Goal: Contribute content

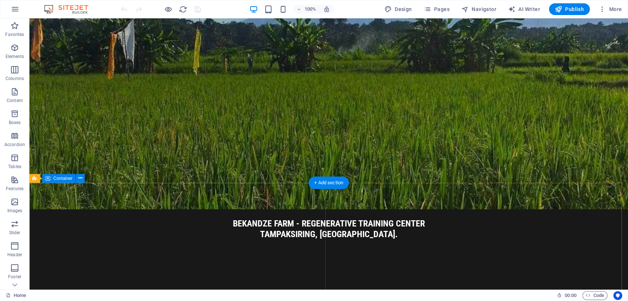
scroll to position [55, 0]
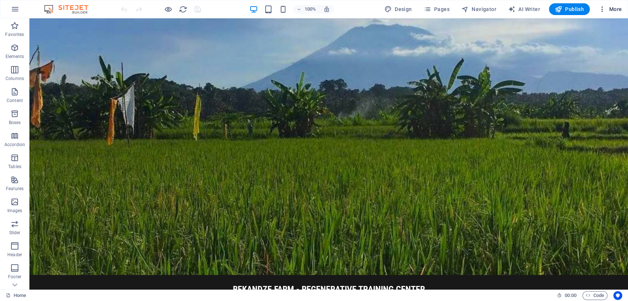
click at [612, 7] on span "More" at bounding box center [609, 9] width 23 height 7
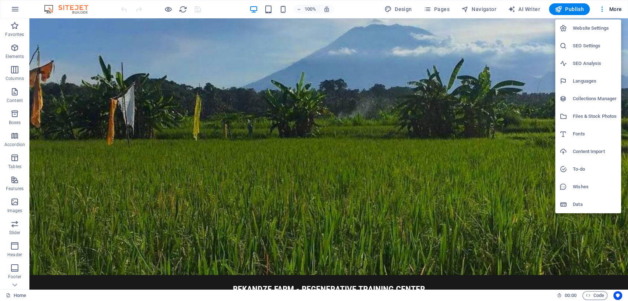
click at [611, 7] on div at bounding box center [314, 150] width 628 height 301
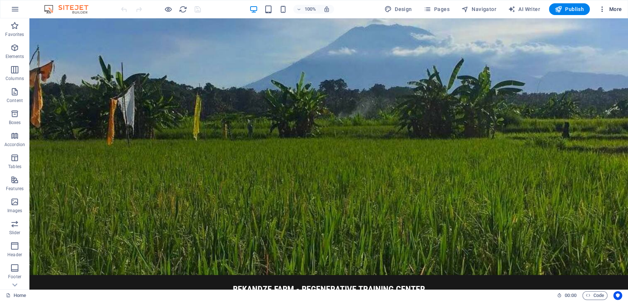
click at [607, 8] on span "More" at bounding box center [609, 9] width 23 height 7
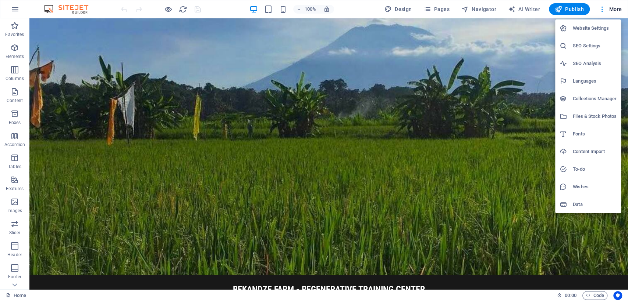
click at [612, 10] on div at bounding box center [314, 150] width 628 height 301
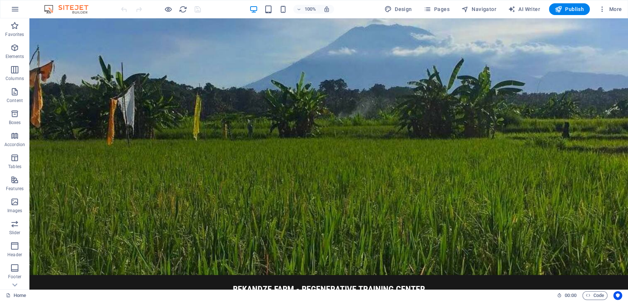
click at [612, 10] on span "More" at bounding box center [609, 9] width 23 height 7
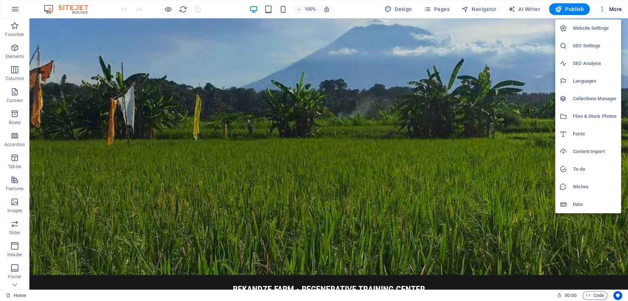
click at [431, 10] on div at bounding box center [314, 150] width 628 height 301
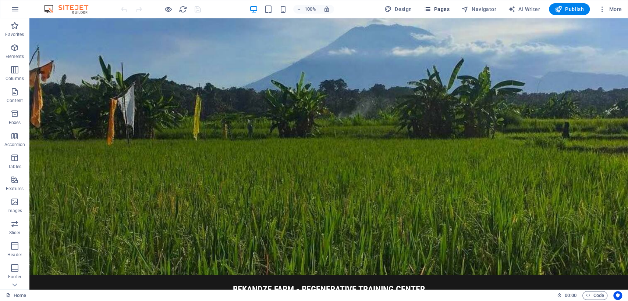
click at [436, 9] on span "Pages" at bounding box center [436, 9] width 26 height 7
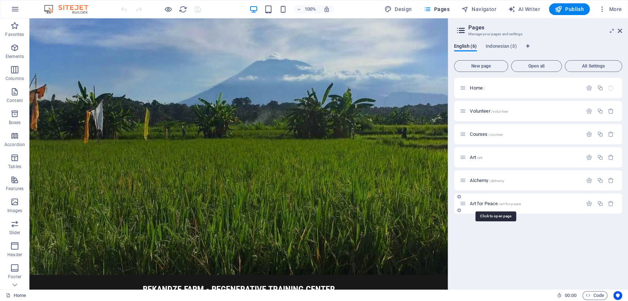
click at [483, 204] on span "Art for Peace /art-for-peace" at bounding box center [495, 204] width 51 height 6
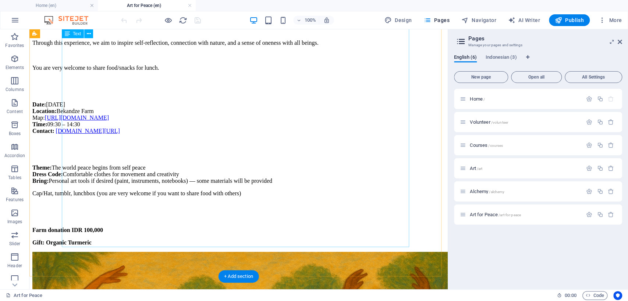
scroll to position [776, 0]
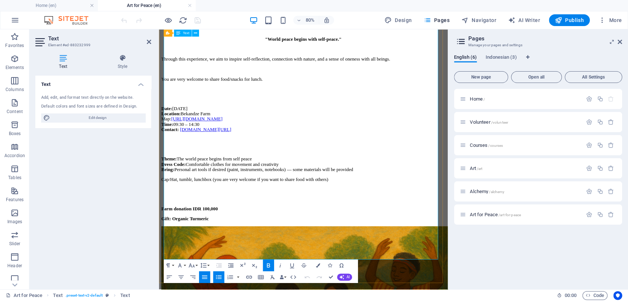
scroll to position [706, 0]
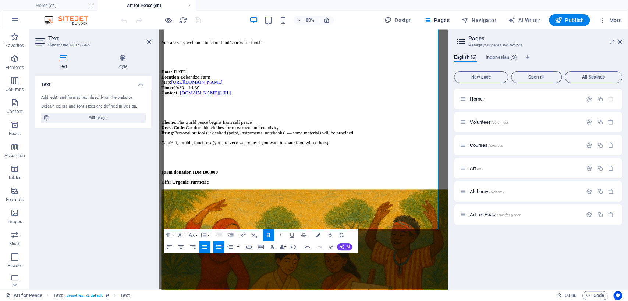
scroll to position [747, 0]
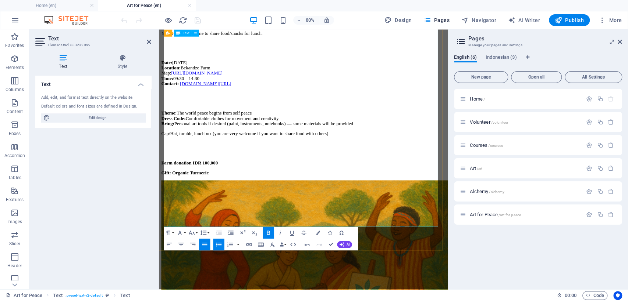
drag, startPoint x: 208, startPoint y: 200, endPoint x: 201, endPoint y: 200, distance: 6.3
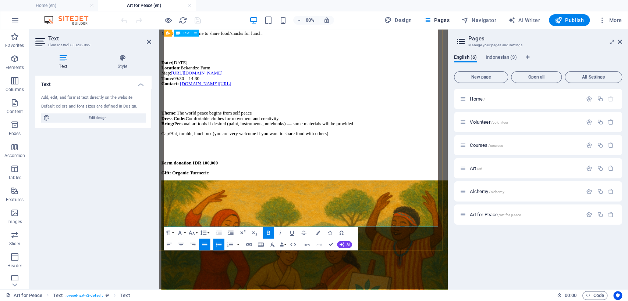
drag, startPoint x: 178, startPoint y: 250, endPoint x: 182, endPoint y: 249, distance: 3.7
drag, startPoint x: 370, startPoint y: 182, endPoint x: 169, endPoint y: 149, distance: 203.7
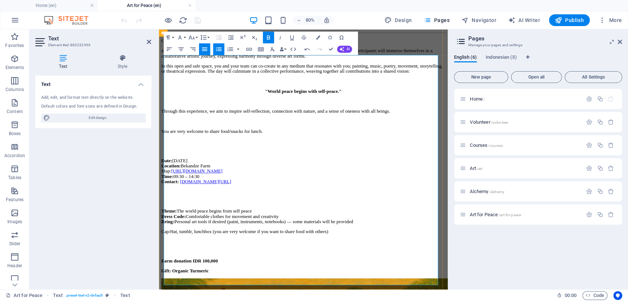
scroll to position [584, 0]
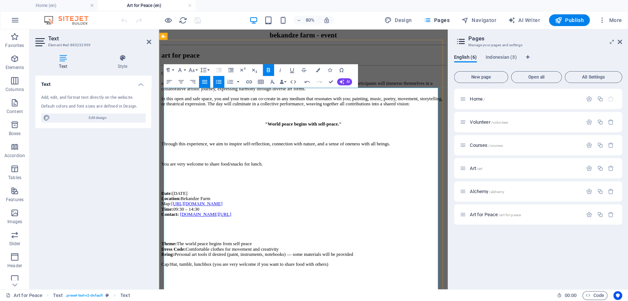
drag, startPoint x: 201, startPoint y: 156, endPoint x: 207, endPoint y: 155, distance: 5.9
drag, startPoint x: 179, startPoint y: 194, endPoint x: 185, endPoint y: 194, distance: 5.9
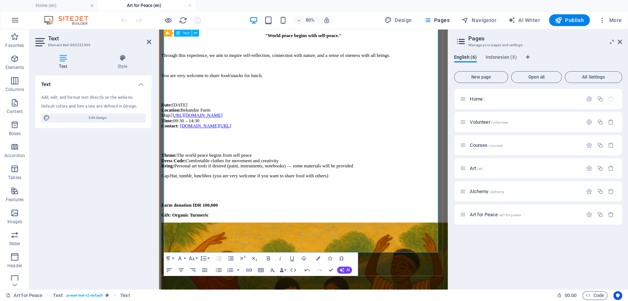
scroll to position [706, 0]
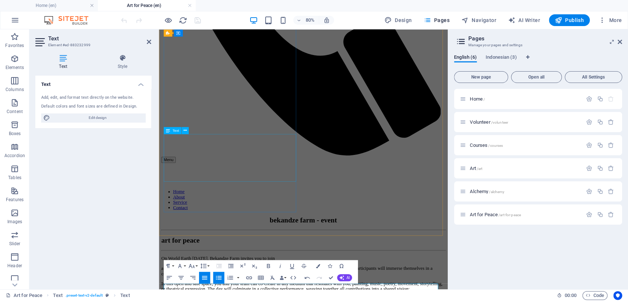
scroll to position [338, 0]
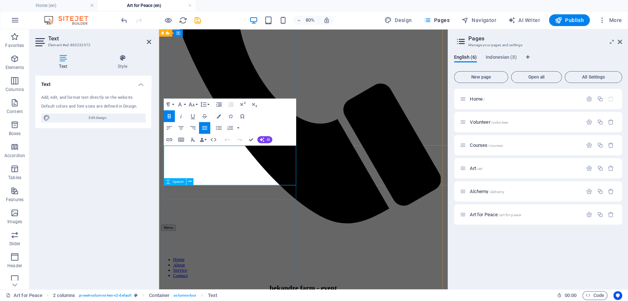
scroll to position [185, 0]
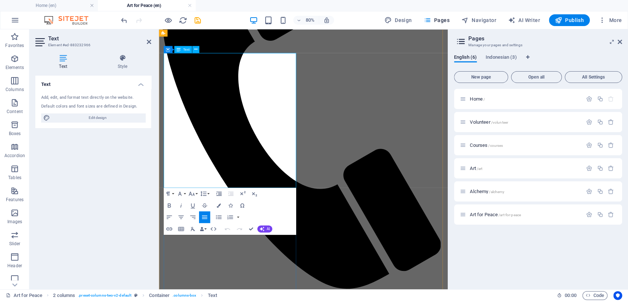
drag, startPoint x: 233, startPoint y: 171, endPoint x: 294, endPoint y: 170, distance: 60.3
drag, startPoint x: 200, startPoint y: 174, endPoint x: 294, endPoint y: 176, distance: 93.8
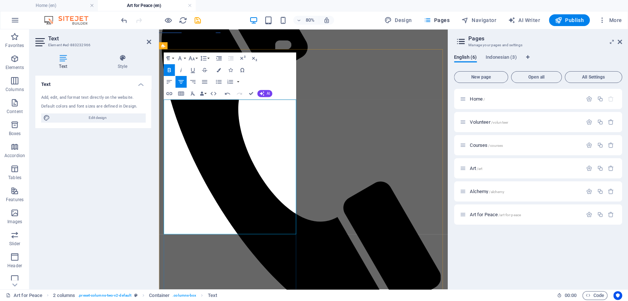
scroll to position [62, 0]
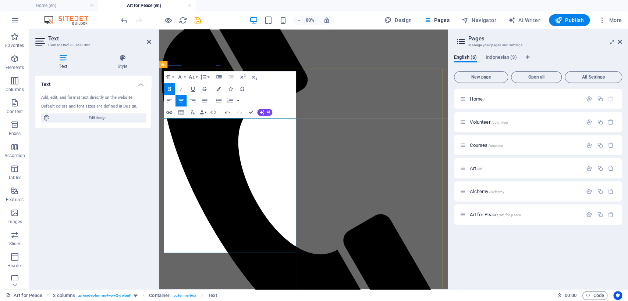
drag, startPoint x: 300, startPoint y: 255, endPoint x: 196, endPoint y: 258, distance: 104.1
drag, startPoint x: 200, startPoint y: 254, endPoint x: 204, endPoint y: 255, distance: 4.1
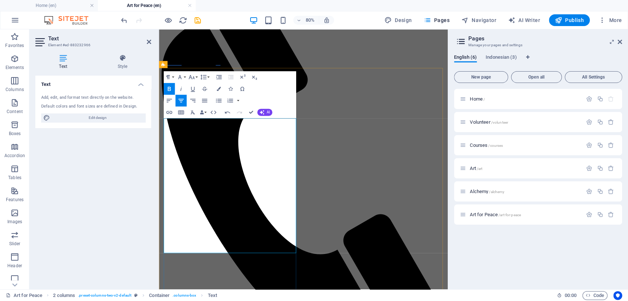
drag, startPoint x: 199, startPoint y: 254, endPoint x: 204, endPoint y: 256, distance: 6.1
drag, startPoint x: 189, startPoint y: 253, endPoint x: 305, endPoint y: 253, distance: 116.2
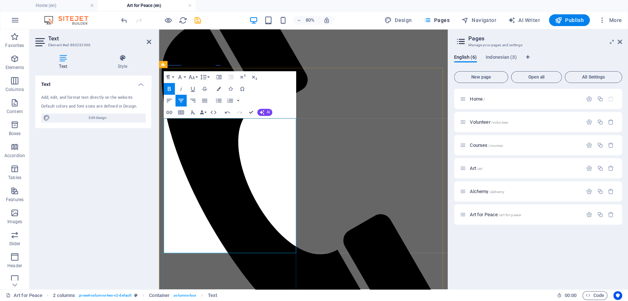
drag, startPoint x: 300, startPoint y: 252, endPoint x: 193, endPoint y: 251, distance: 106.6
copy strong ""HEARTmony: Art, Nature, and Peace""
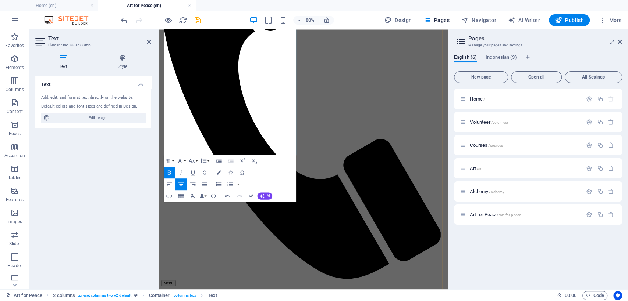
scroll to position [226, 0]
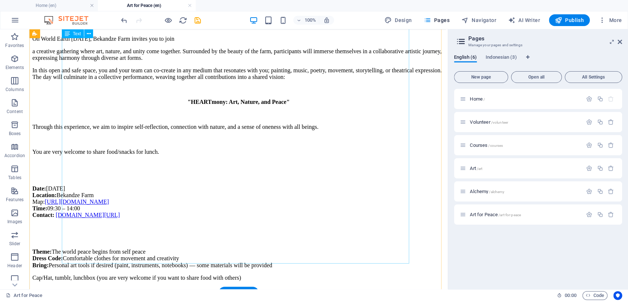
scroll to position [716, 0]
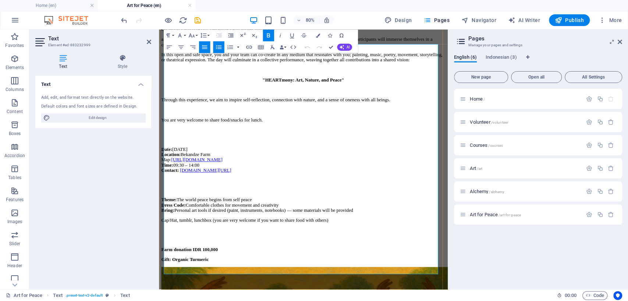
scroll to position [665, 0]
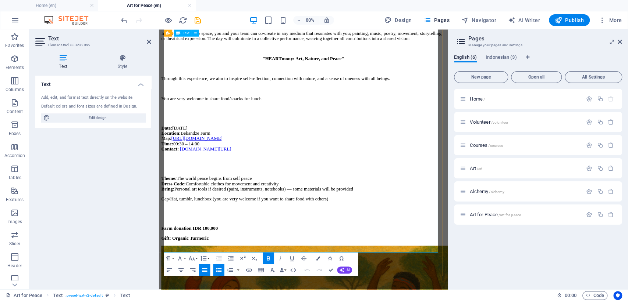
click at [564, 21] on span "Publish" at bounding box center [568, 20] width 29 height 7
